Goal: Task Accomplishment & Management: Manage account settings

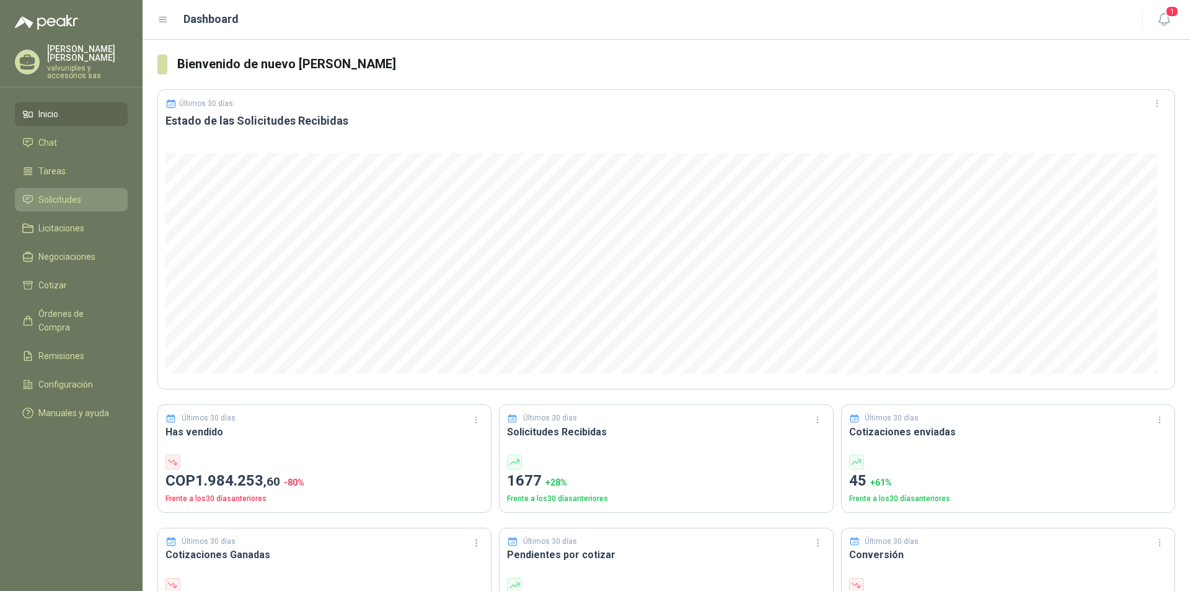
click at [52, 193] on span "Solicitudes" at bounding box center [59, 200] width 43 height 14
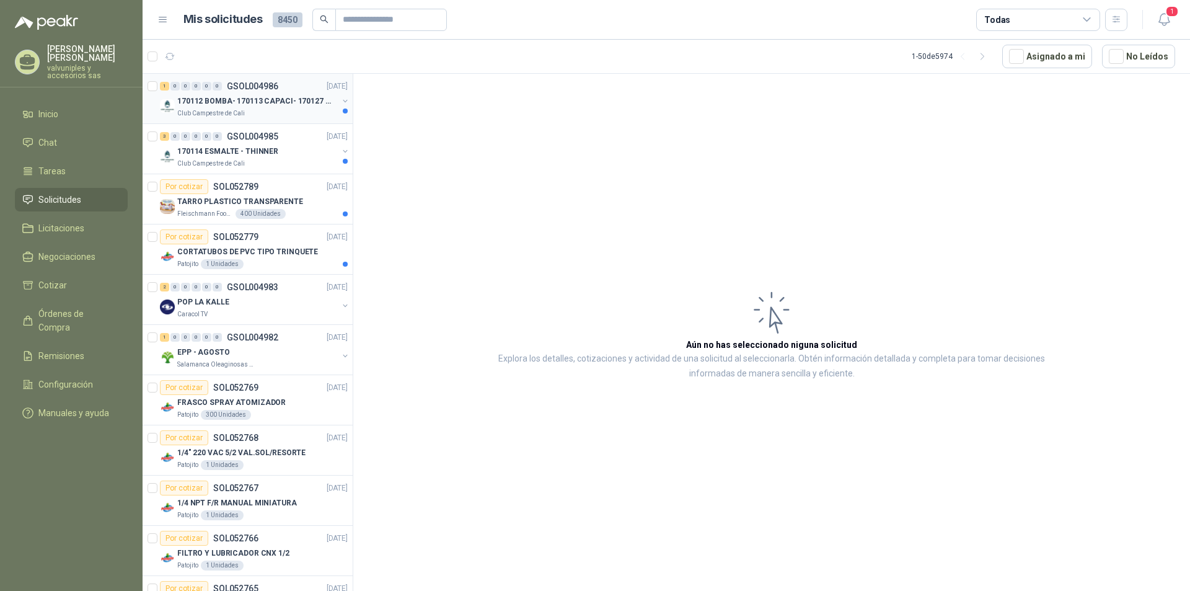
click at [238, 103] on p "170112 BOMBA- 170113 CAPACI- 170127 MOTOR 170119 R" at bounding box center [254, 101] width 154 height 12
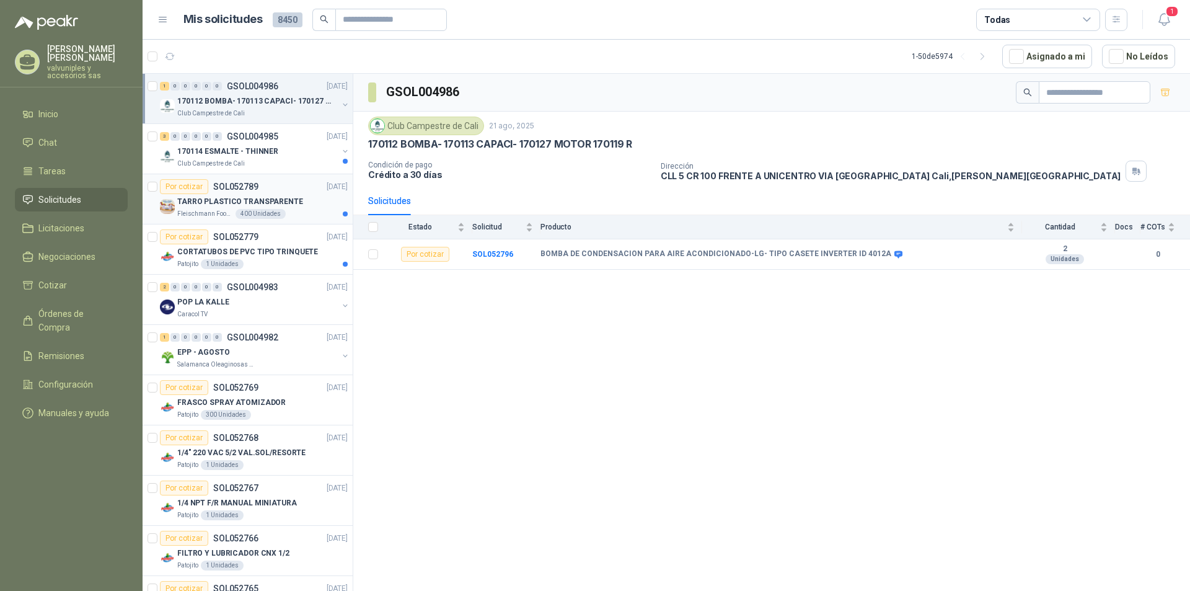
click at [207, 201] on p "TARRO PLASTICO TRANSPARENTE" at bounding box center [240, 202] width 126 height 12
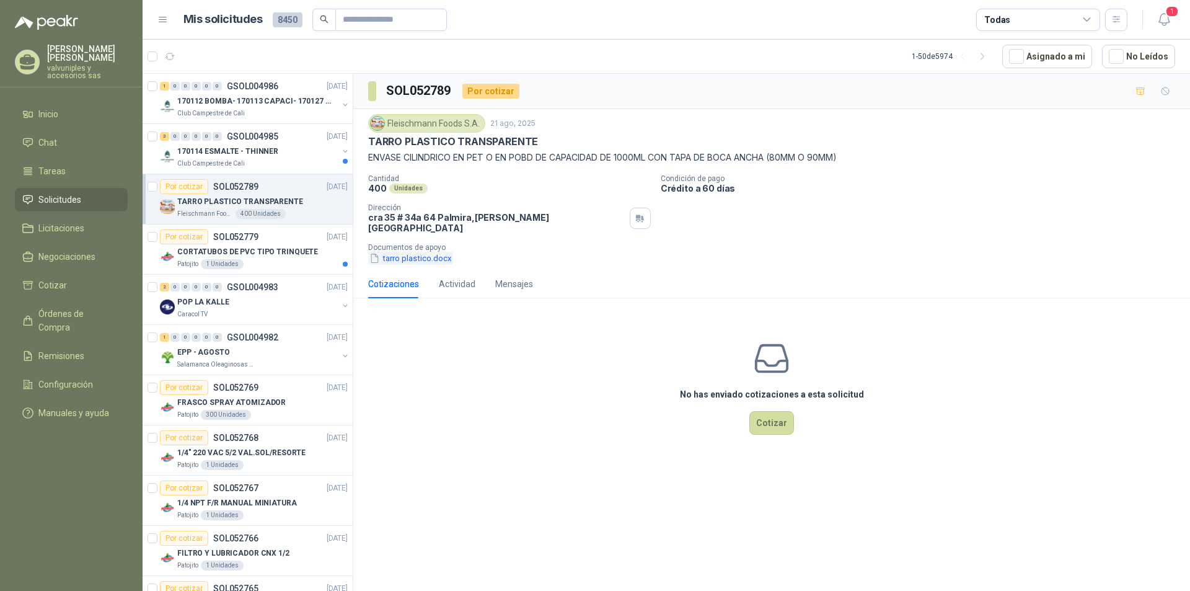
click at [397, 253] on button "tarro plastico.docx" at bounding box center [410, 258] width 85 height 13
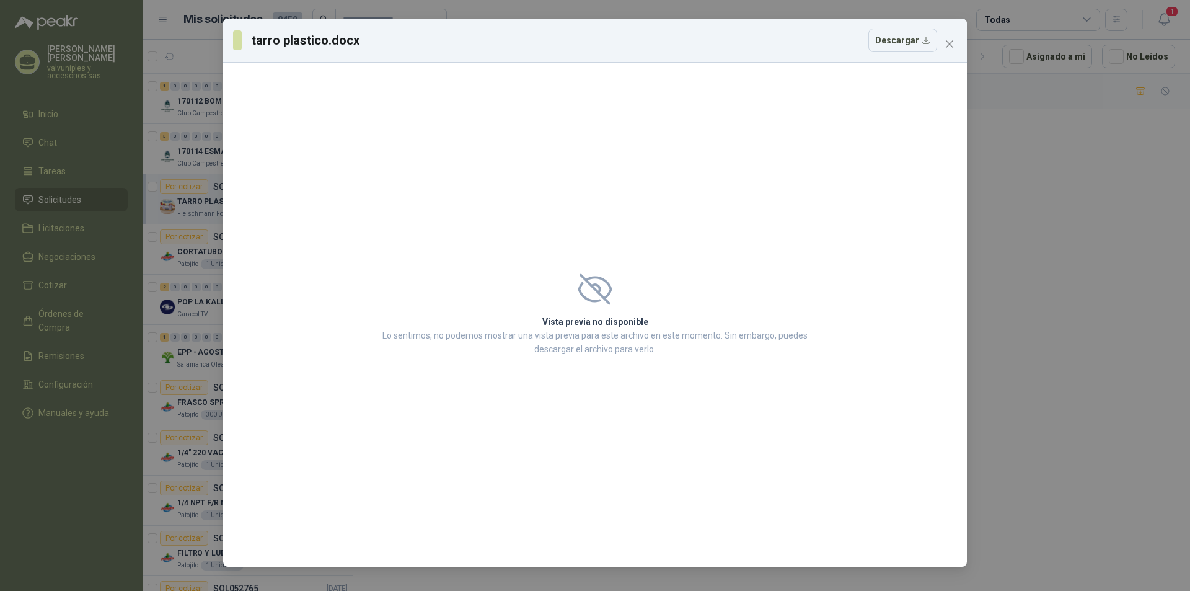
click at [944, 41] on icon "close" at bounding box center [949, 44] width 10 height 10
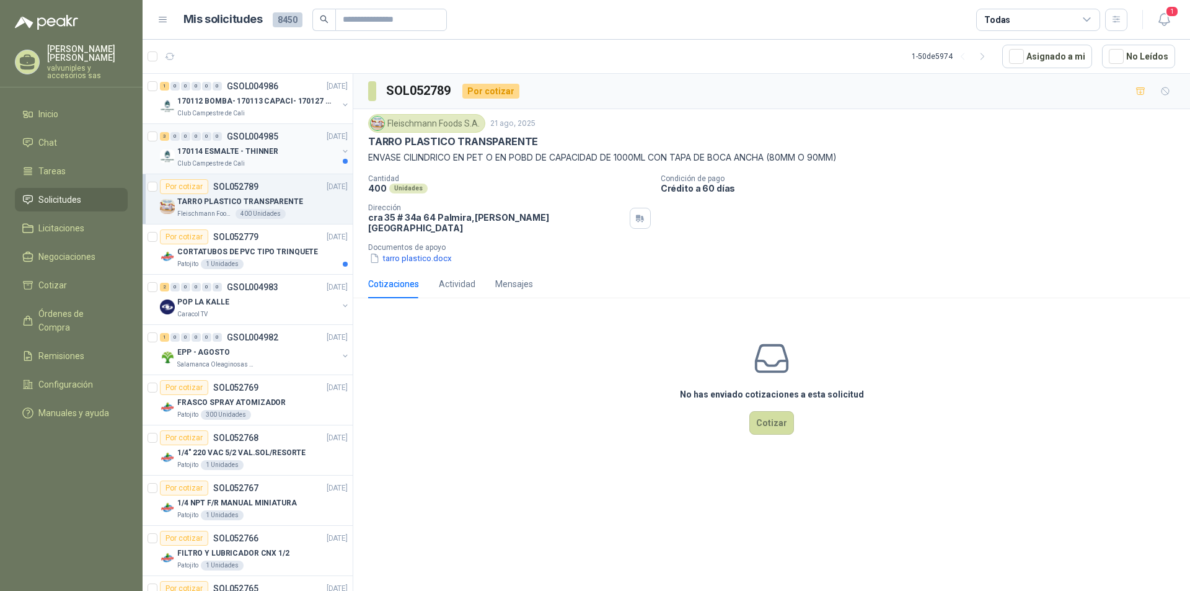
click at [191, 150] on p "170114 ESMALTE - THINNER" at bounding box center [227, 152] width 101 height 12
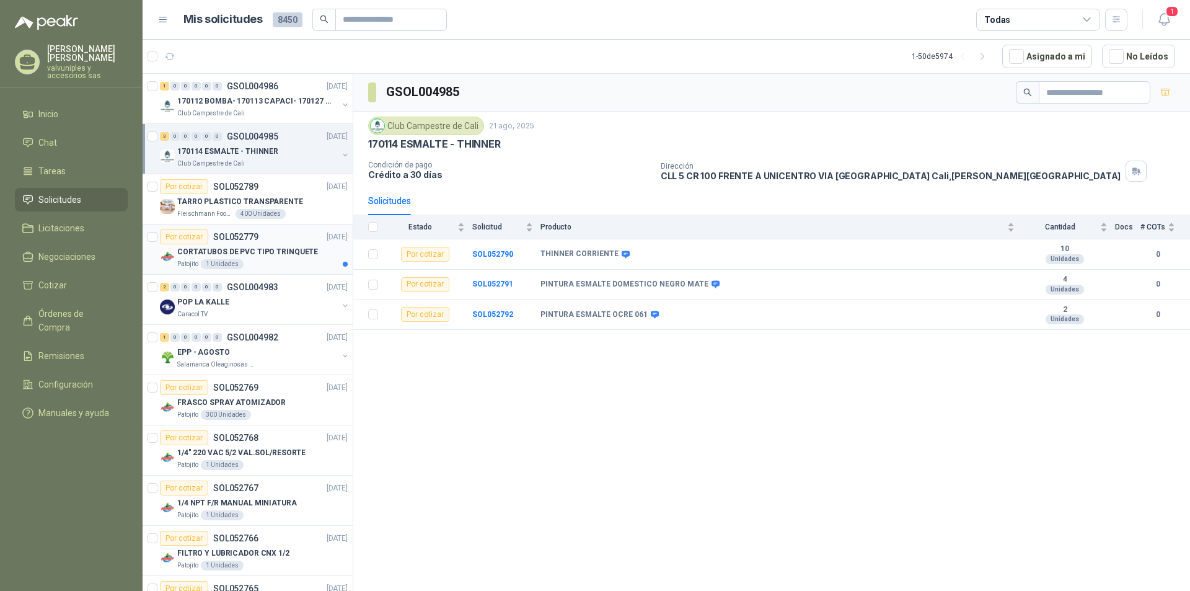
click at [209, 252] on p "CORTATUBOS DE PVC TIPO TRINQUETE" at bounding box center [247, 252] width 141 height 12
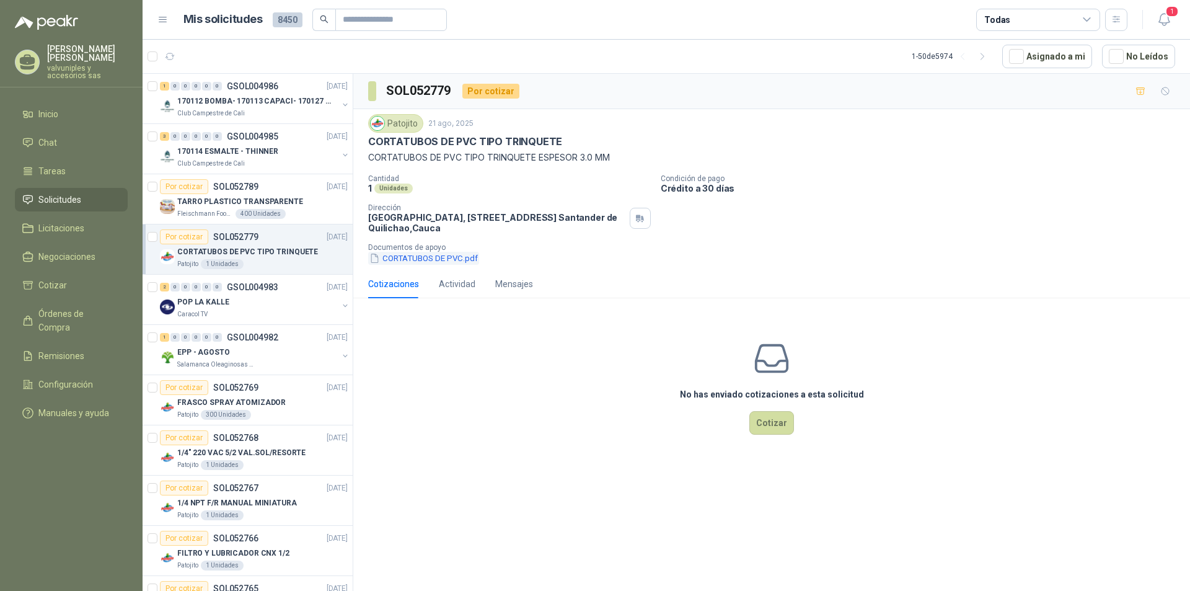
click at [411, 257] on button "CORTATUBOS DE PVC.pdf" at bounding box center [423, 258] width 111 height 13
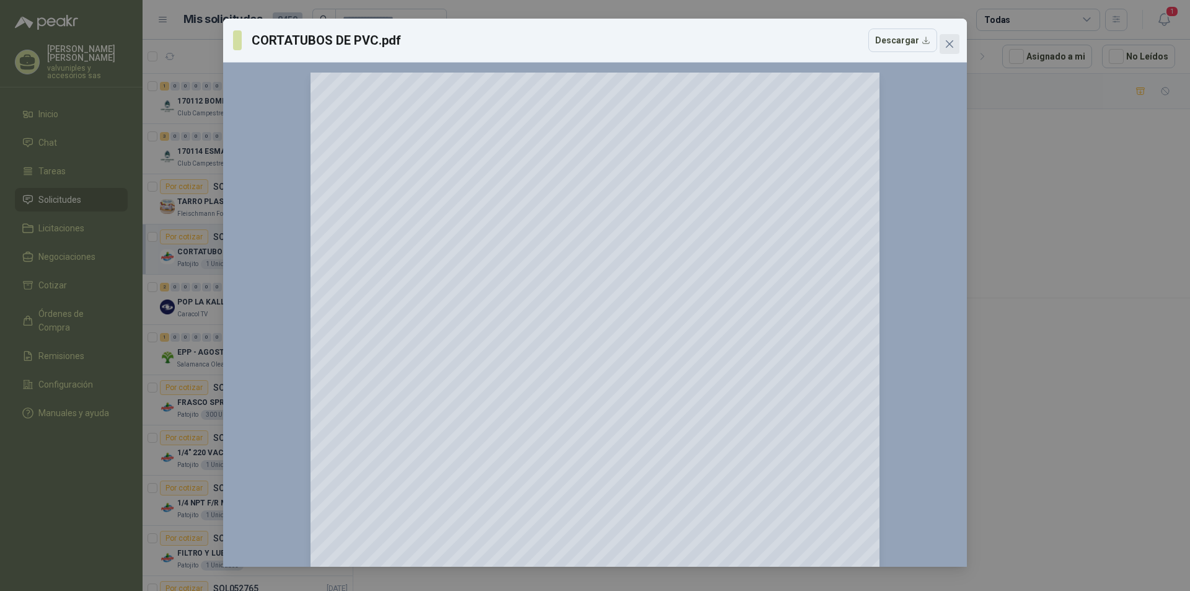
click at [954, 42] on icon "close" at bounding box center [949, 44] width 10 height 10
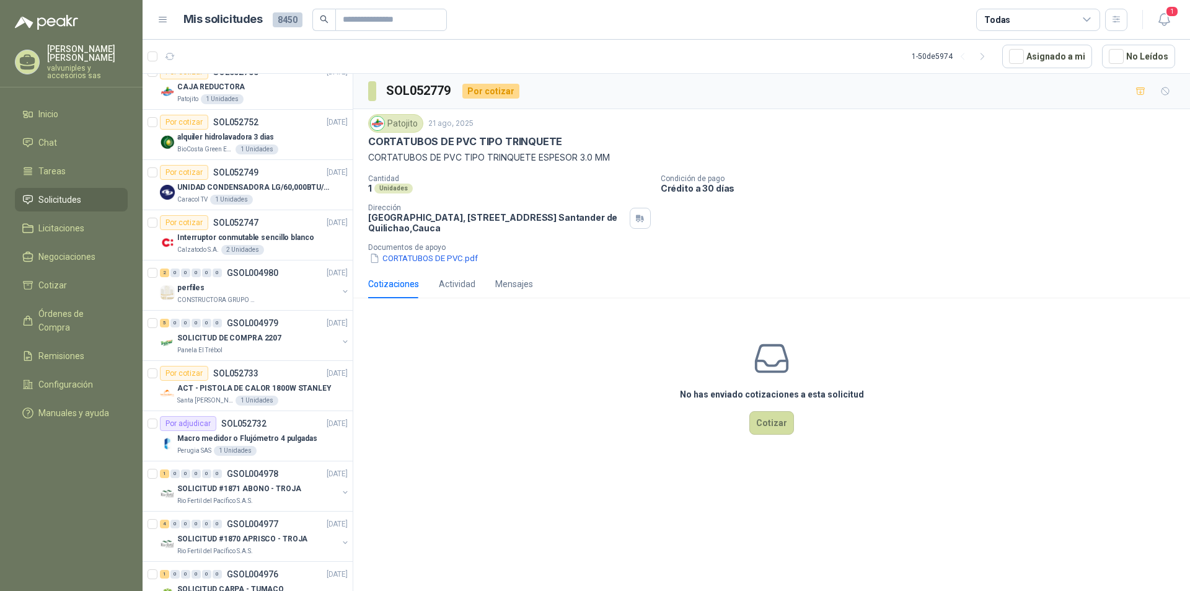
scroll to position [620, 0]
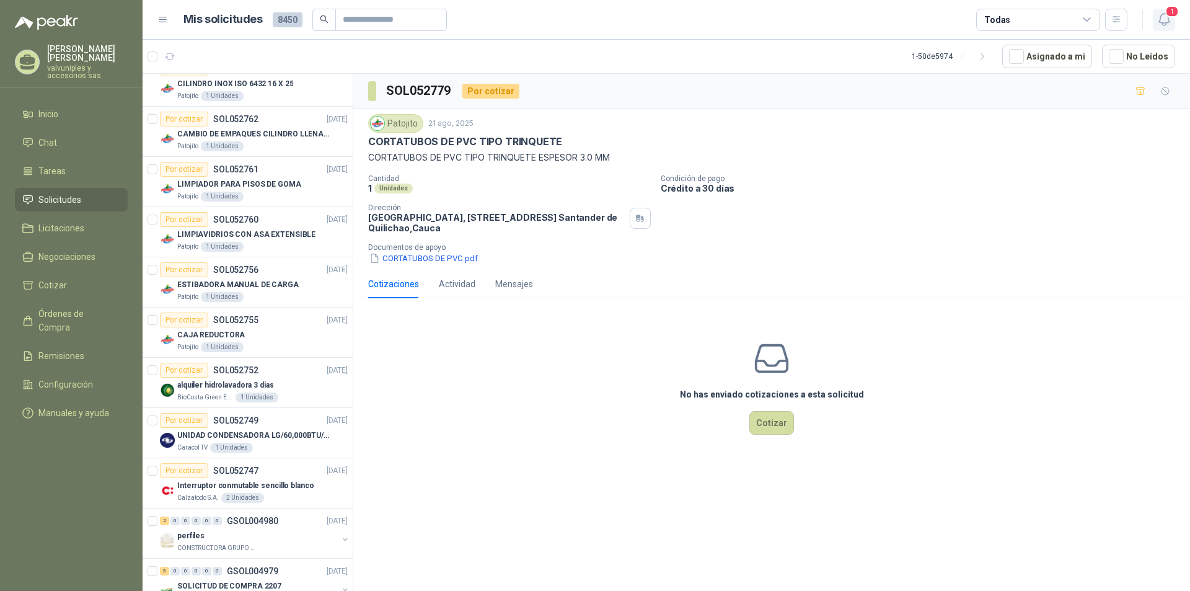
click at [1165, 22] on icon "button" at bounding box center [1163, 19] width 15 height 15
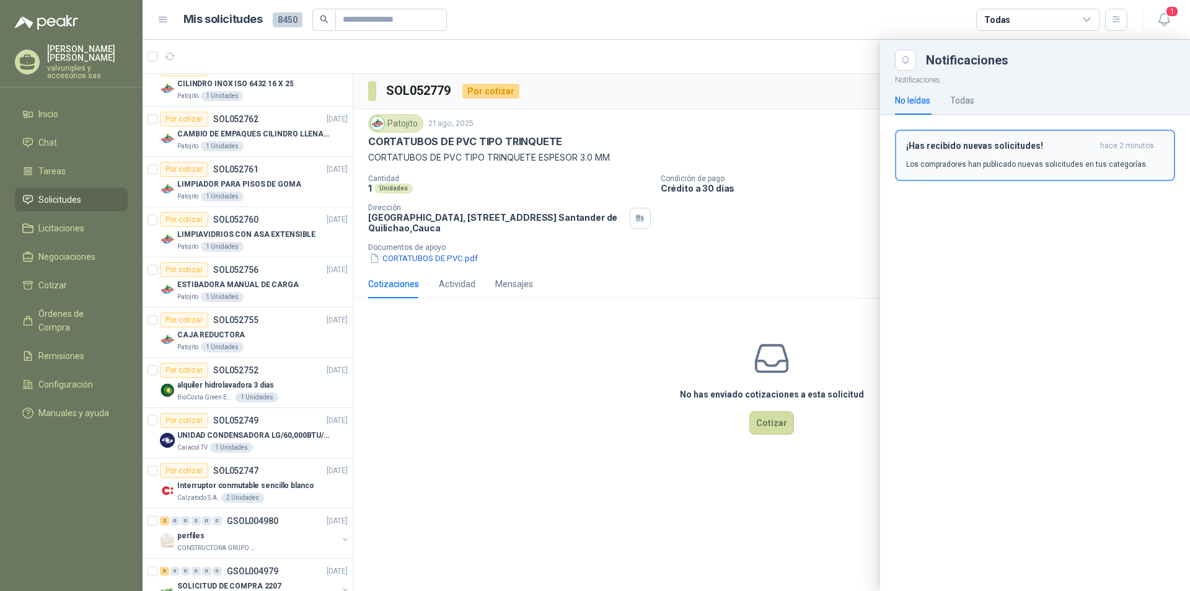
click at [961, 149] on h3 "¡Has recibido nuevas solicitudes!" at bounding box center [1000, 146] width 189 height 11
